Goal: Task Accomplishment & Management: Use online tool/utility

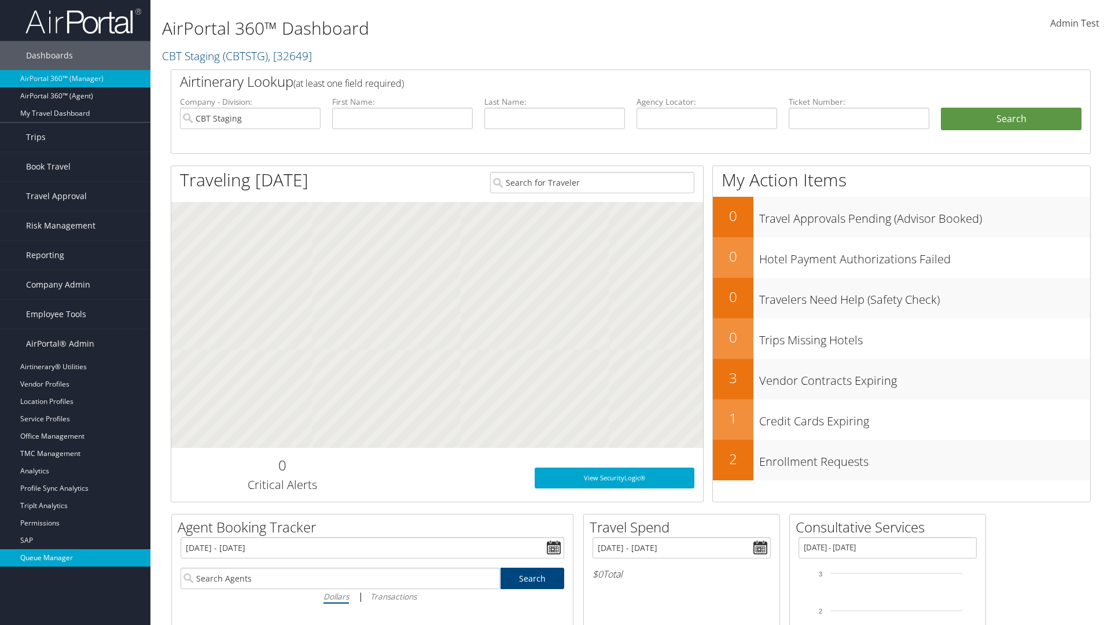
click at [75, 558] on link "Queue Manager" at bounding box center [75, 557] width 150 height 17
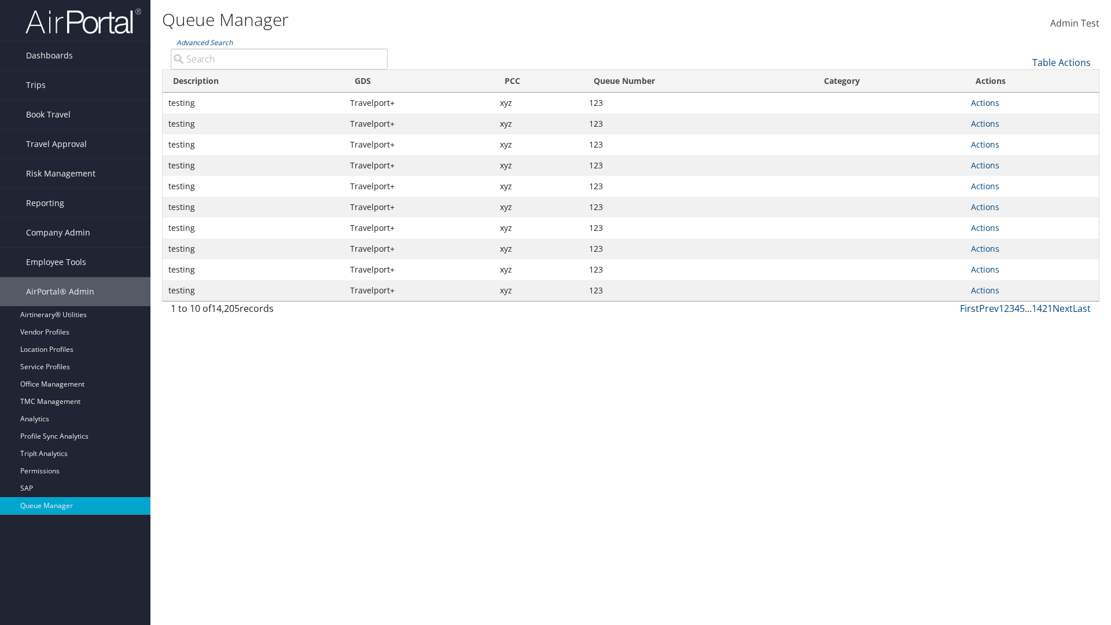
click at [985, 102] on link "Actions" at bounding box center [985, 102] width 28 height 11
click at [942, 199] on link "Push To Queue" at bounding box center [942, 199] width 108 height 20
type input "Push To Queue"
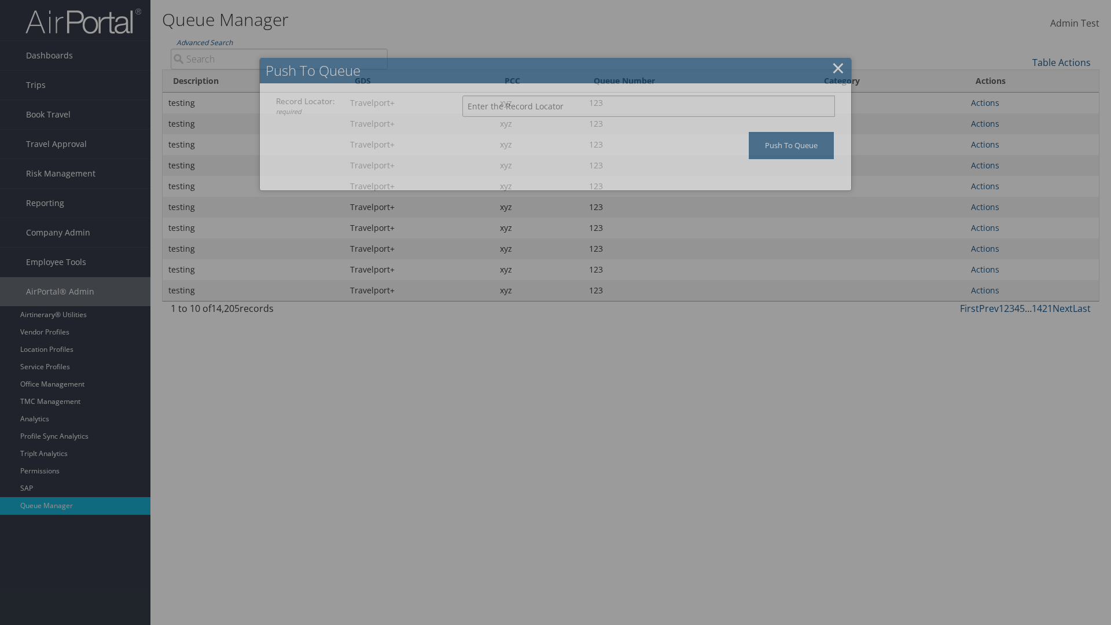
click at [649, 106] on input "Record Locator: required" at bounding box center [648, 105] width 373 height 21
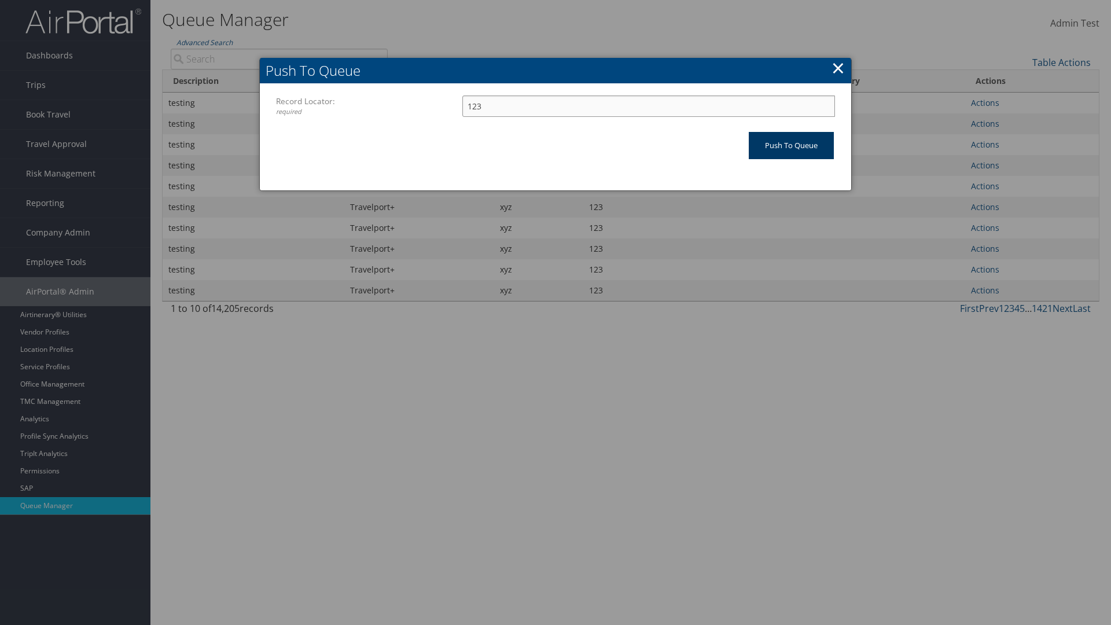
type input "123"
click at [791, 145] on input "Push To Queue" at bounding box center [791, 145] width 85 height 27
